Goal: Information Seeking & Learning: Check status

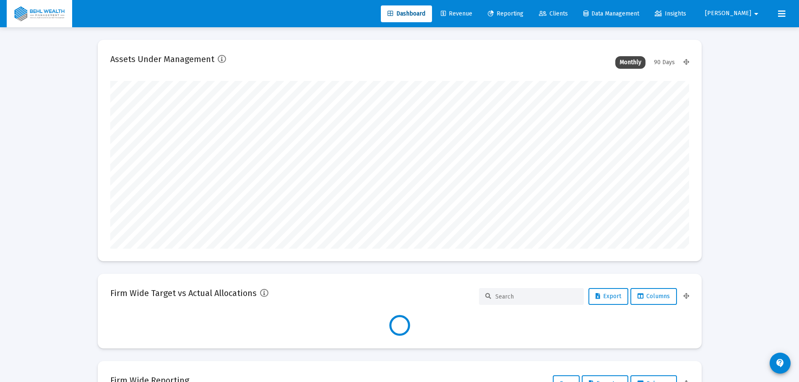
scroll to position [168, 579]
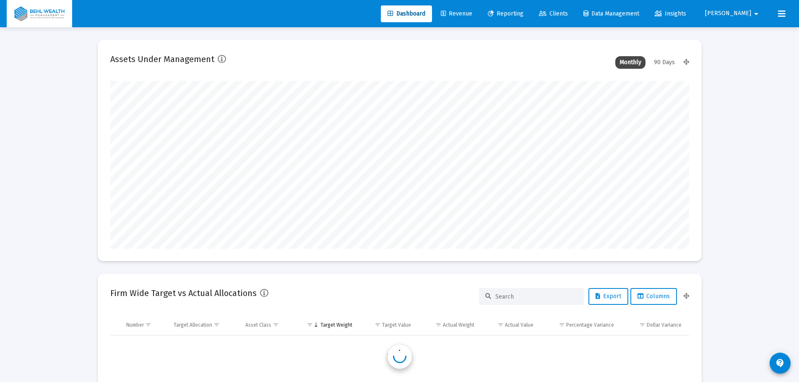
type input "[PERSON_NAME][EMAIL_ADDRESS][DOMAIN_NAME]"
click at [472, 13] on span "Revenue" at bounding box center [456, 13] width 31 height 7
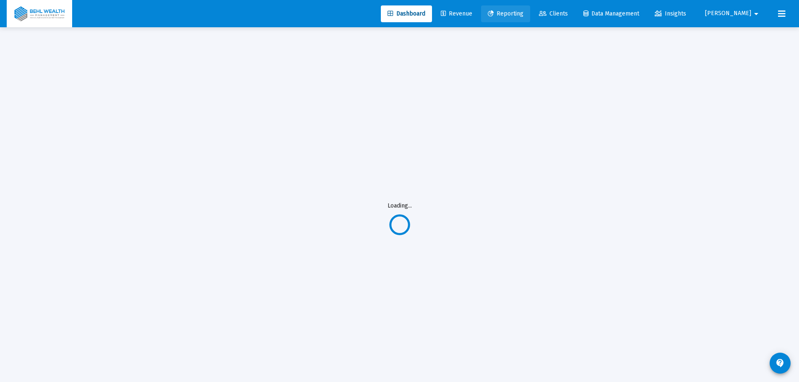
click at [520, 11] on span "Reporting" at bounding box center [506, 13] width 36 height 7
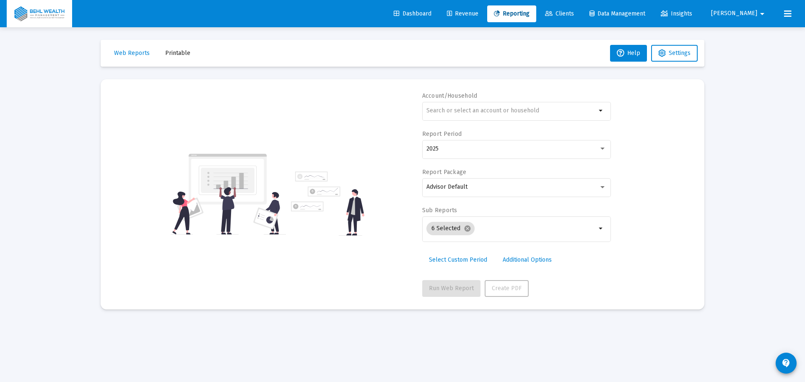
click at [500, 16] on icon at bounding box center [497, 14] width 6 height 6
click at [494, 107] on input "text" at bounding box center [512, 110] width 170 height 7
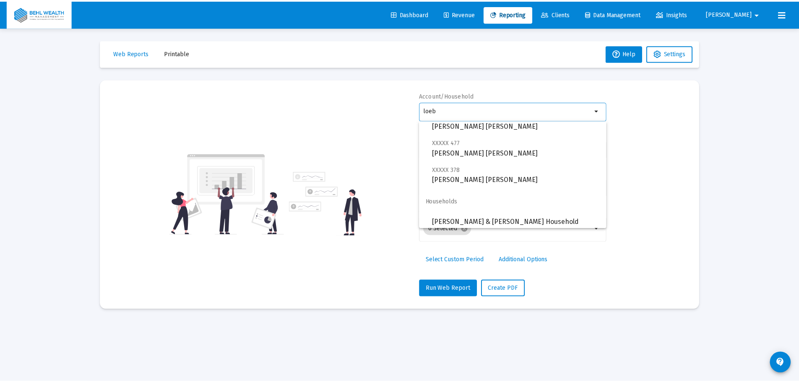
scroll to position [84, 0]
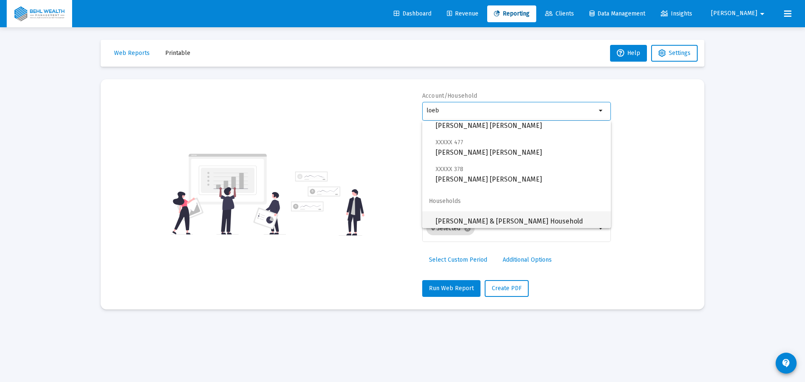
click at [515, 220] on span "[PERSON_NAME] & [PERSON_NAME] Household" at bounding box center [520, 221] width 169 height 20
type input "[PERSON_NAME] & [PERSON_NAME] Household"
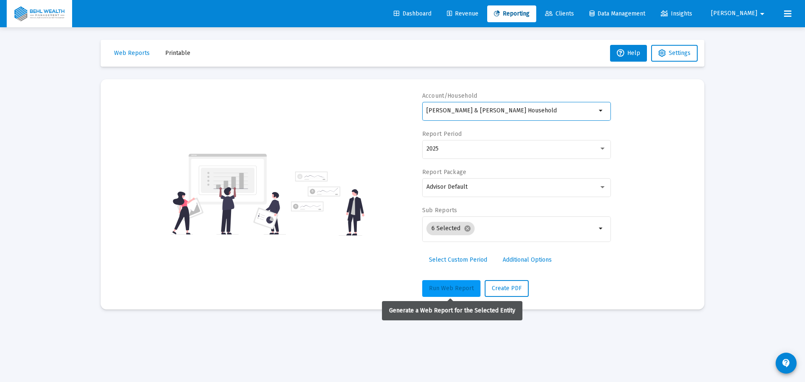
click at [446, 294] on button "Run Web Report" at bounding box center [451, 288] width 58 height 17
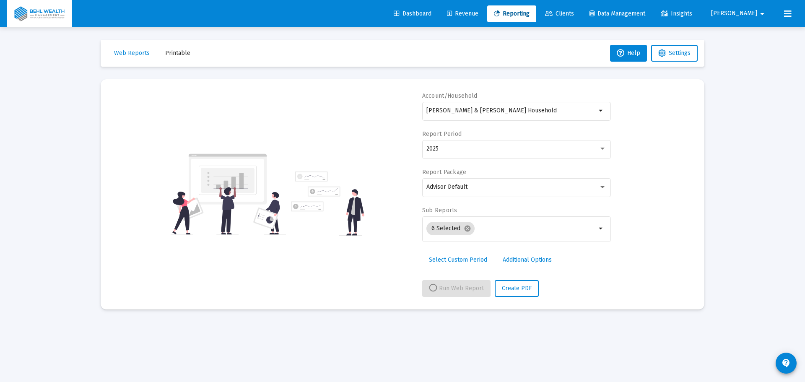
drag, startPoint x: 50, startPoint y: 159, endPoint x: 804, endPoint y: 164, distance: 754.1
click at [50, 159] on div "Loading... Web Reports Printable Help Settings Account/Household Chad & Katrina…" at bounding box center [402, 191] width 805 height 382
select select "View all"
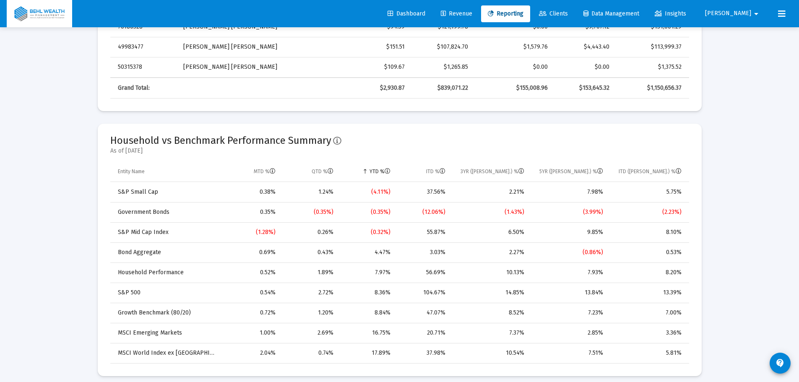
scroll to position [545, 0]
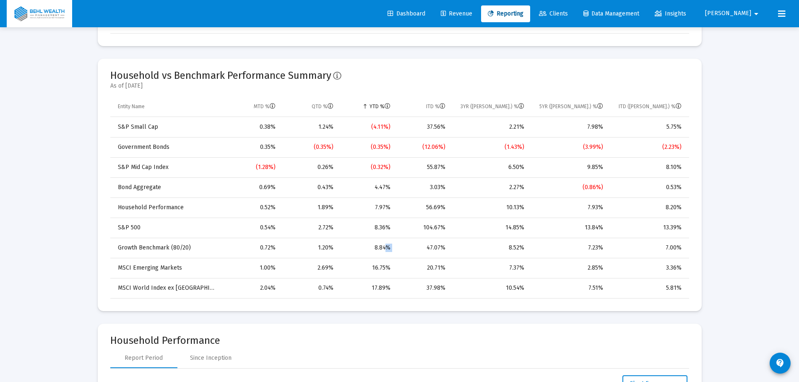
drag, startPoint x: 381, startPoint y: 245, endPoint x: 396, endPoint y: 245, distance: 15.1
click at [396, 245] on tr "Growth Benchmark (80/20) 0.72% 1.20% 8.84% 47.07% 8.52% 7.23% 7.00%" at bounding box center [399, 248] width 579 height 20
click at [394, 245] on td "8.84%" at bounding box center [367, 248] width 57 height 20
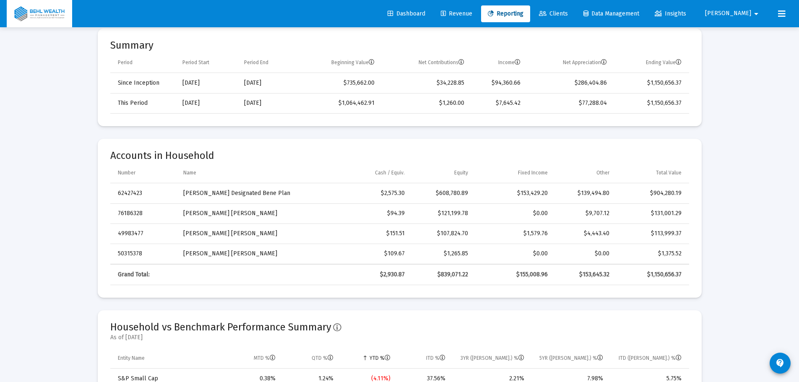
scroll to position [84, 0]
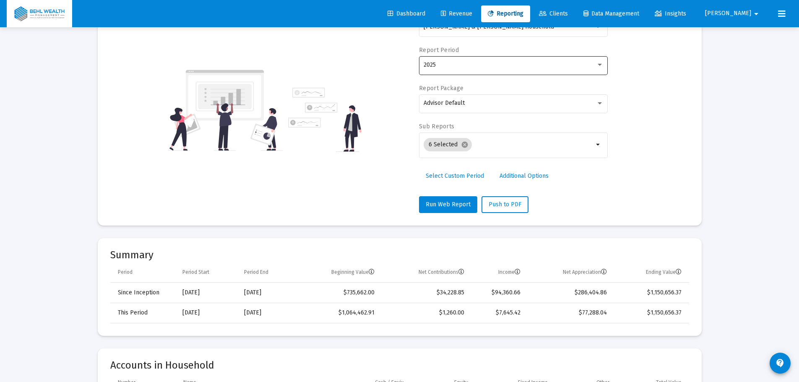
click at [569, 74] on div "2025" at bounding box center [514, 65] width 180 height 21
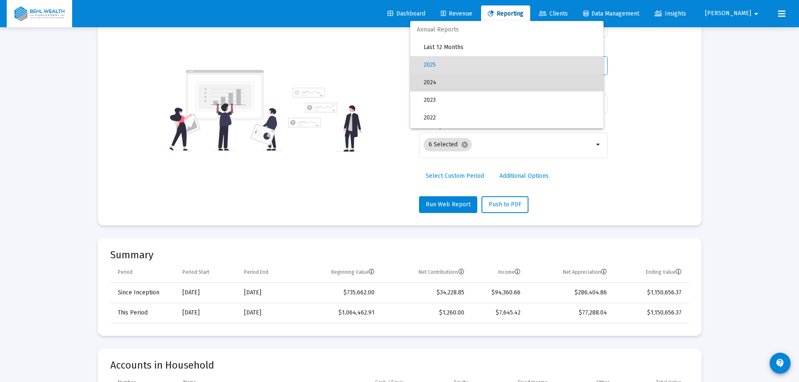
click at [542, 83] on span "2024" at bounding box center [510, 83] width 173 height 18
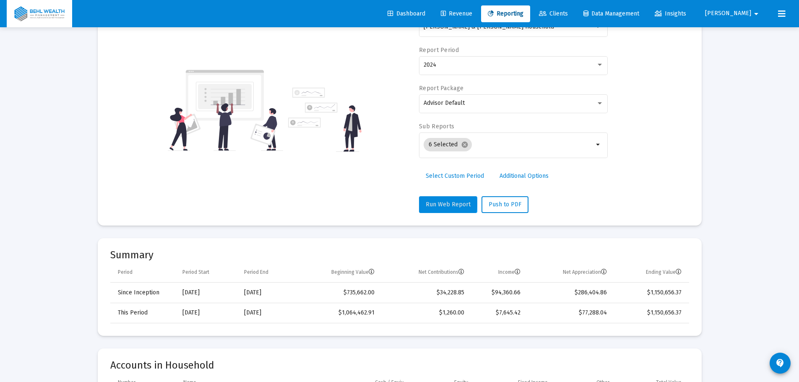
click at [448, 204] on span "Run Web Report" at bounding box center [448, 204] width 45 height 7
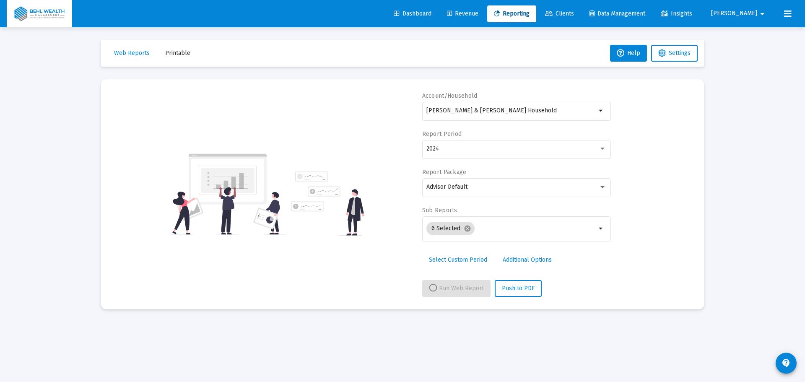
select select "View 1 year"
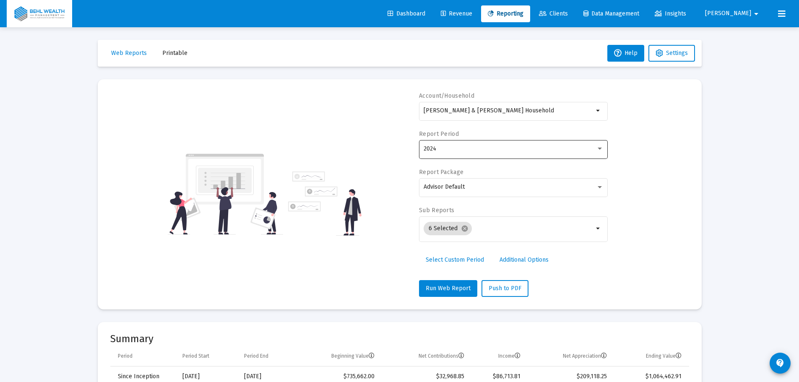
click at [485, 141] on div "2024" at bounding box center [514, 148] width 180 height 21
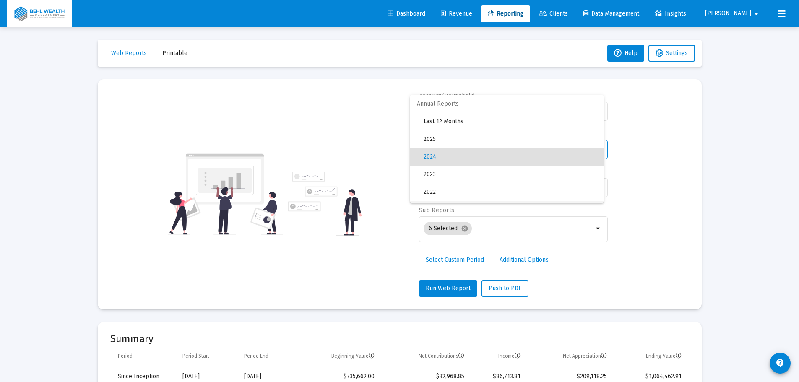
scroll to position [8, 0]
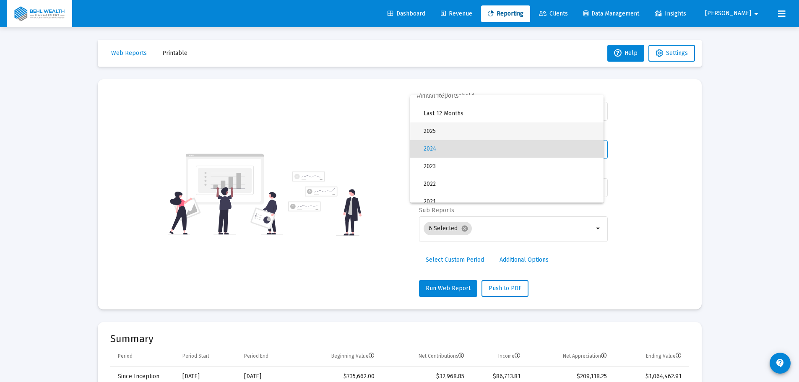
click at [498, 124] on span "2025" at bounding box center [510, 131] width 173 height 18
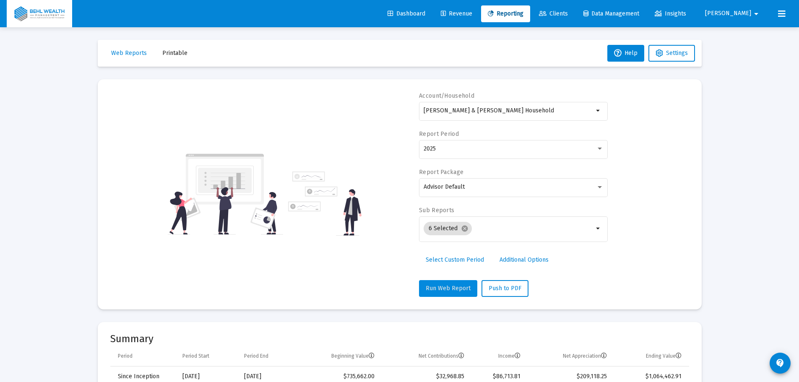
click at [461, 285] on span "Run Web Report" at bounding box center [448, 288] width 45 height 7
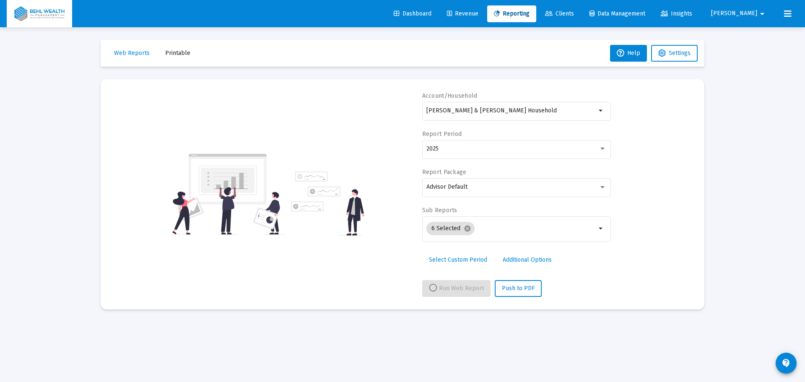
select select "View all"
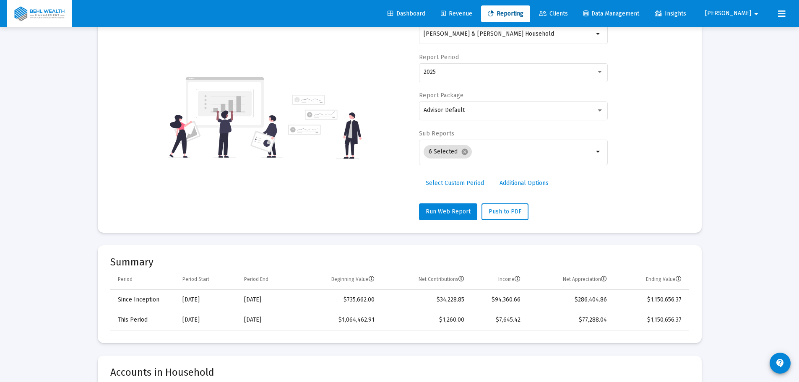
scroll to position [84, 0]
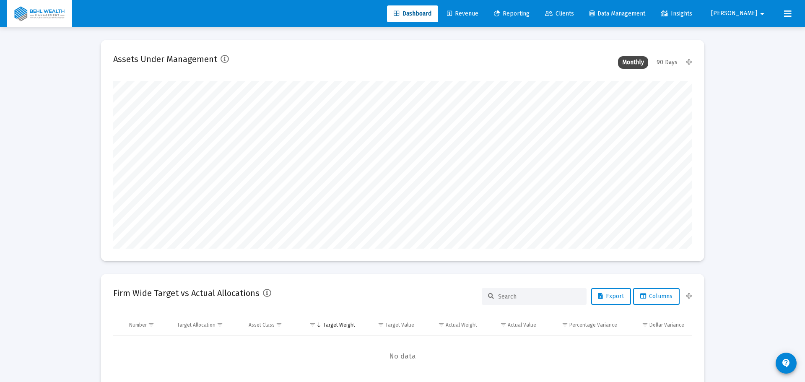
type input "[DATE]"
type input "[PERSON_NAME][EMAIL_ADDRESS][DOMAIN_NAME]"
click at [523, 14] on span "Reporting" at bounding box center [506, 13] width 36 height 7
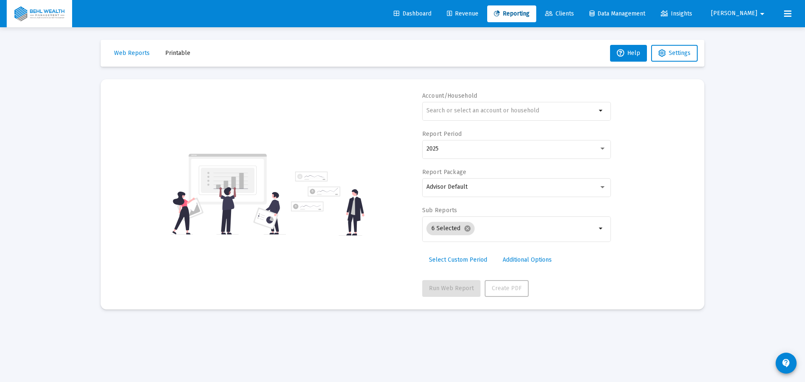
click at [494, 121] on div "arrow_drop_down" at bounding box center [516, 115] width 189 height 27
click at [500, 115] on div at bounding box center [512, 110] width 170 height 21
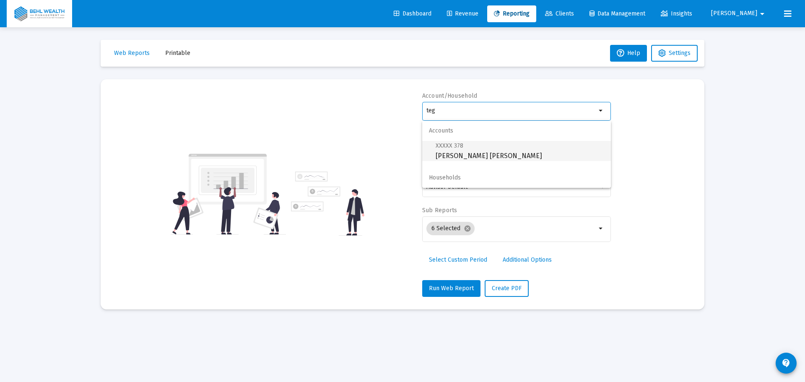
click at [497, 156] on span "XXXXX 378 [PERSON_NAME] [PERSON_NAME]" at bounding box center [520, 151] width 169 height 21
type input "[PERSON_NAME] [PERSON_NAME]"
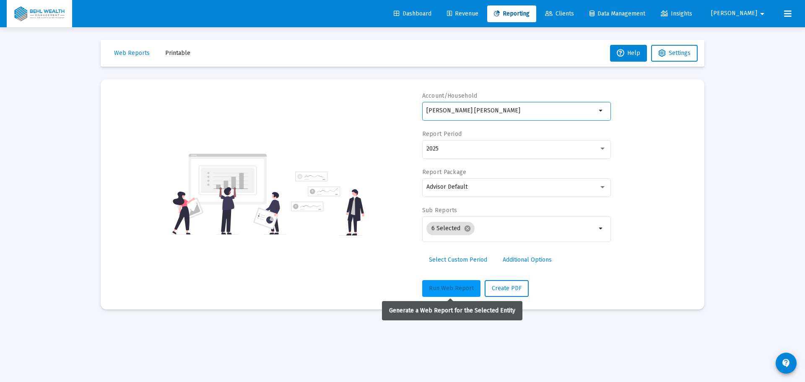
click at [458, 289] on span "Run Web Report" at bounding box center [451, 288] width 45 height 7
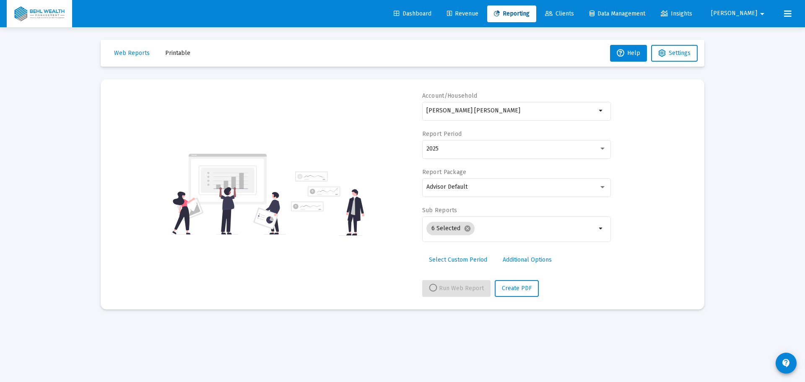
select select "View all"
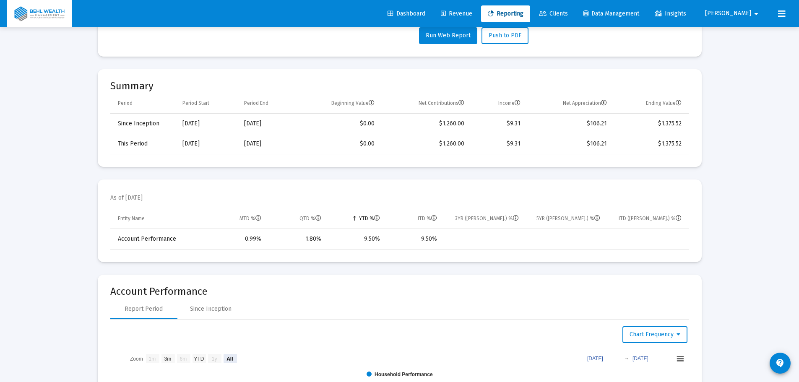
scroll to position [336, 0]
